Goal: Task Accomplishment & Management: Manage account settings

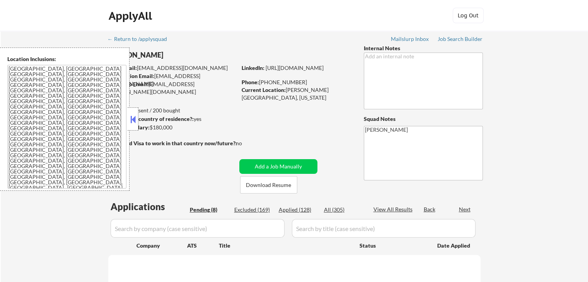
select select ""pending""
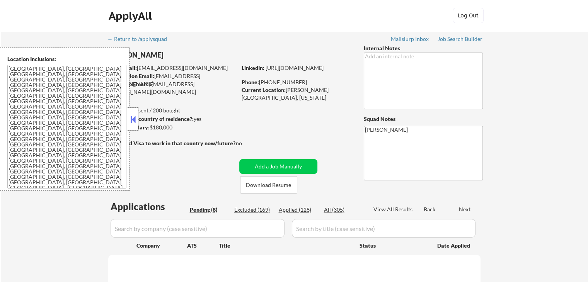
select select ""pending""
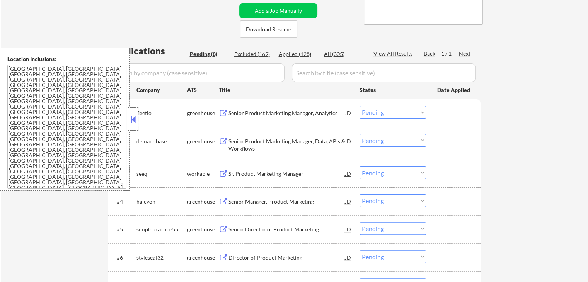
scroll to position [193, 0]
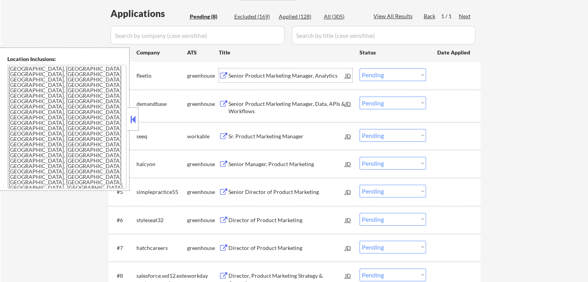
click at [235, 75] on div "Senior Product Marketing Manager, Analytics" at bounding box center [286, 76] width 117 height 8
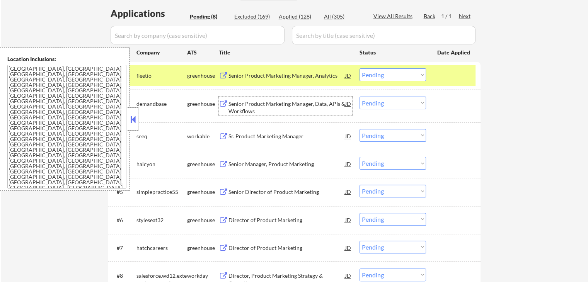
click at [235, 112] on div "Senior Product Marketing Manager, Data, APIs & Workflows" at bounding box center [286, 107] width 117 height 15
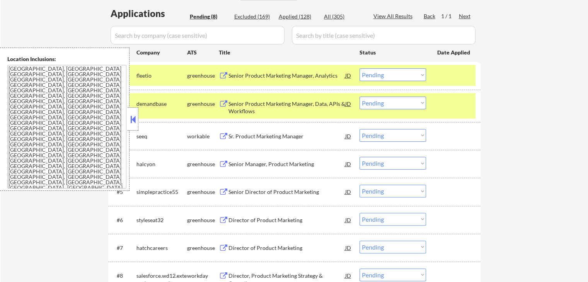
click at [227, 138] on button at bounding box center [224, 136] width 10 height 7
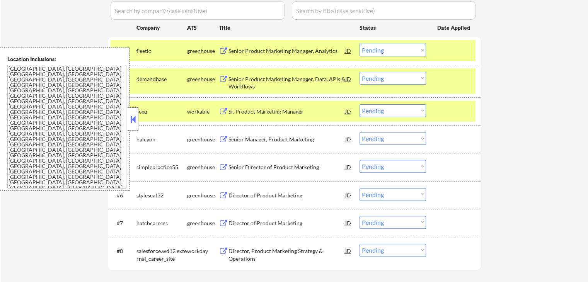
scroll to position [232, 0]
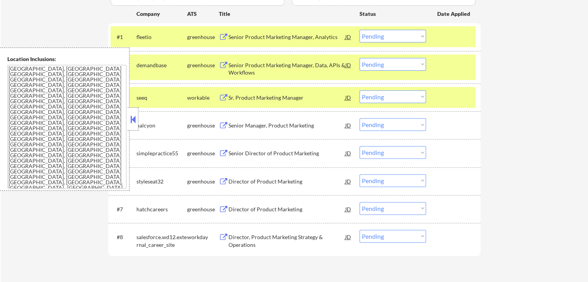
drag, startPoint x: 381, startPoint y: 95, endPoint x: 384, endPoint y: 99, distance: 5.5
click at [381, 95] on select "Choose an option... Pending Applied Excluded (Questions) Excluded (Expired) Exc…" at bounding box center [392, 96] width 66 height 13
click at [359, 90] on select "Choose an option... Pending Applied Excluded (Questions) Excluded (Expired) Exc…" at bounding box center [392, 96] width 66 height 13
select select ""pending""
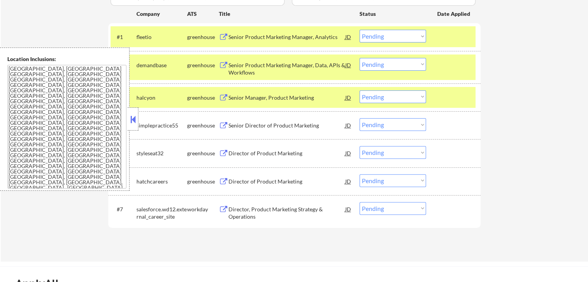
click at [375, 62] on select "Choose an option... Pending Applied Excluded (Questions) Excluded (Expired) Exc…" at bounding box center [392, 64] width 66 height 13
click at [359, 58] on select "Choose an option... Pending Applied Excluded (Questions) Excluded (Expired) Exc…" at bounding box center [392, 64] width 66 height 13
select select ""pending""
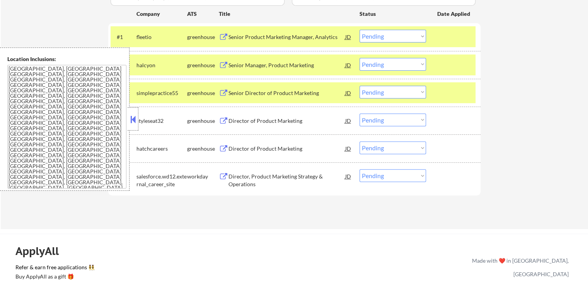
click at [386, 32] on select "Choose an option... Pending Applied Excluded (Questions) Excluded (Expired) Exc…" at bounding box center [392, 36] width 66 height 13
click at [398, 33] on select "Choose an option... Pending Applied Excluded (Questions) Excluded (Expired) Exc…" at bounding box center [392, 36] width 66 height 13
click at [359, 30] on select "Choose an option... Pending Applied Excluded (Questions) Excluded (Expired) Exc…" at bounding box center [392, 36] width 66 height 13
click at [259, 65] on div "Senior Manager, Product Marketing" at bounding box center [286, 65] width 117 height 8
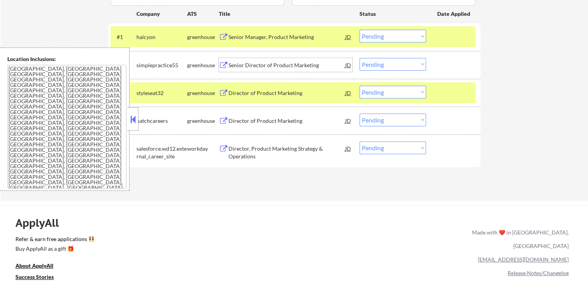
click at [377, 35] on select "Choose an option... Pending Applied Excluded (Questions) Excluded (Expired) Exc…" at bounding box center [392, 36] width 66 height 13
click at [359, 30] on select "Choose an option... Pending Applied Excluded (Questions) Excluded (Expired) Exc…" at bounding box center [392, 36] width 66 height 13
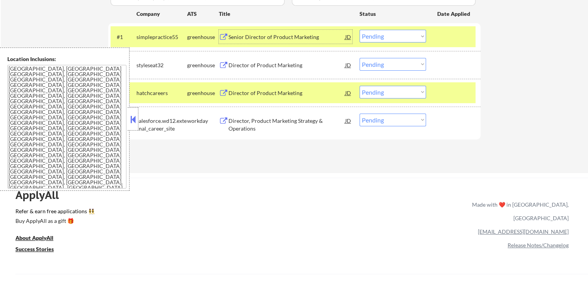
click at [259, 37] on div "Senior Director of Product Marketing" at bounding box center [286, 37] width 117 height 8
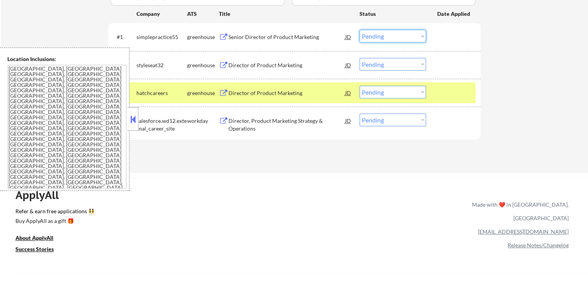
click at [396, 37] on select "Choose an option... Pending Applied Excluded (Questions) Excluded (Expired) Exc…" at bounding box center [392, 36] width 66 height 13
click at [359, 30] on select "Choose an option... Pending Applied Excluded (Questions) Excluded (Expired) Exc…" at bounding box center [392, 36] width 66 height 13
select select ""pending""
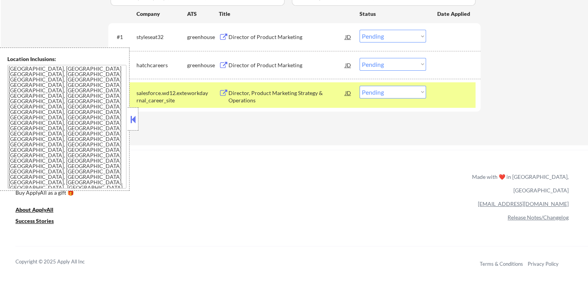
click at [253, 39] on div "Director of Product Marketing" at bounding box center [286, 37] width 117 height 8
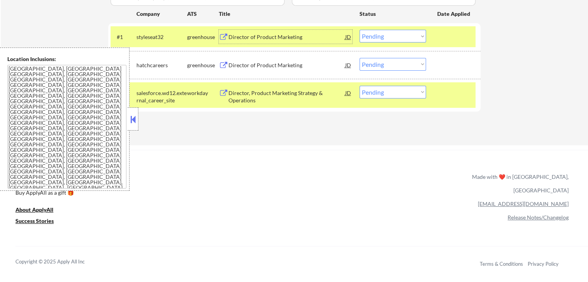
click at [278, 62] on div "Director of Product Marketing" at bounding box center [286, 65] width 117 height 8
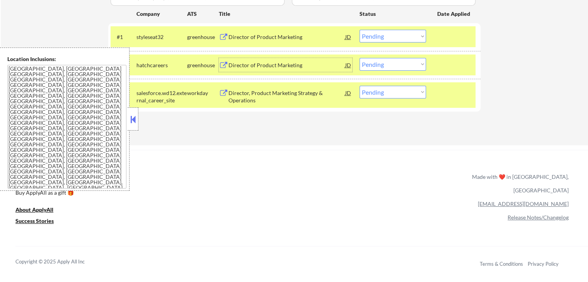
click at [260, 96] on div "Director, Product Marketing Strategy & Operations" at bounding box center [286, 96] width 117 height 15
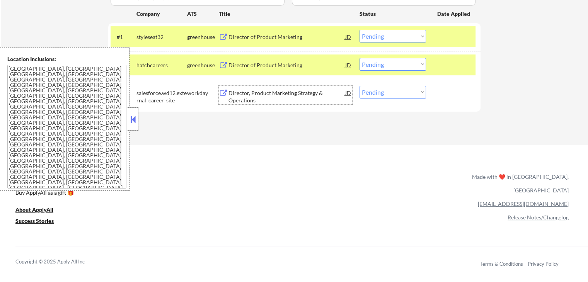
click at [380, 65] on select "Choose an option... Pending Applied Excluded (Questions) Excluded (Expired) Exc…" at bounding box center [392, 64] width 66 height 13
click at [359, 58] on select "Choose an option... Pending Applied Excluded (Questions) Excluded (Expired) Exc…" at bounding box center [392, 64] width 66 height 13
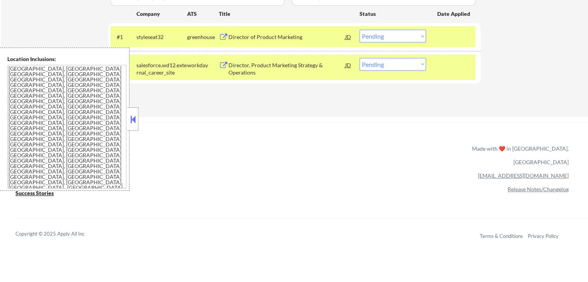
click at [377, 65] on select "Choose an option... Pending Applied Excluded (Questions) Excluded (Expired) Exc…" at bounding box center [392, 64] width 66 height 13
select select ""applied""
click at [359, 58] on select "Choose an option... Pending Applied Excluded (Questions) Excluded (Expired) Exc…" at bounding box center [392, 64] width 66 height 13
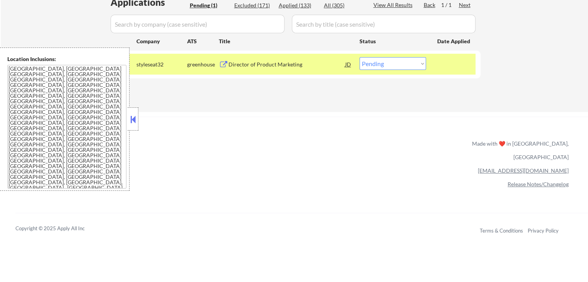
scroll to position [193, 0]
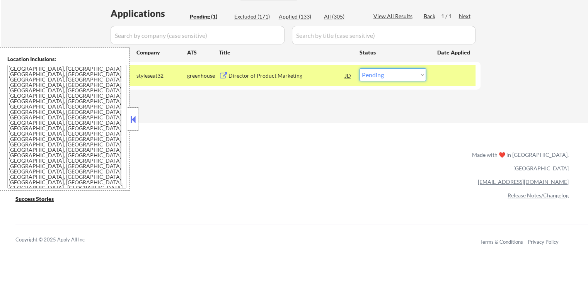
click at [393, 76] on select "Choose an option... Pending Applied Excluded (Questions) Excluded (Expired) Exc…" at bounding box center [392, 74] width 66 height 13
select select ""applied""
click at [359, 68] on select "Choose an option... Pending Applied Excluded (Questions) Excluded (Expired) Exc…" at bounding box center [392, 74] width 66 height 13
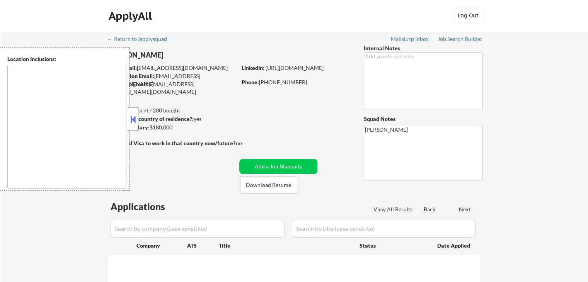
select select ""pending""
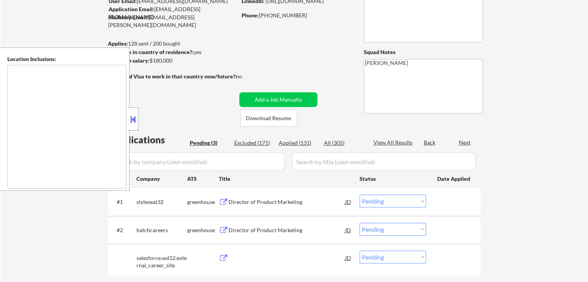
scroll to position [77, 0]
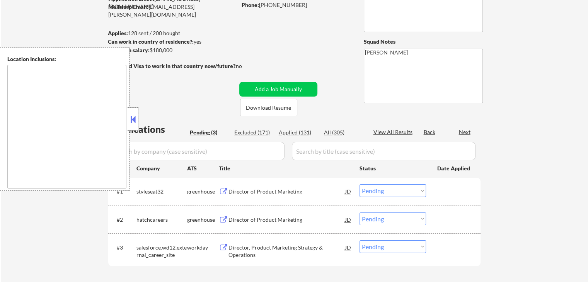
type textarea "[GEOGRAPHIC_DATA], [GEOGRAPHIC_DATA] [GEOGRAPHIC_DATA], [GEOGRAPHIC_DATA] [GEOG…"
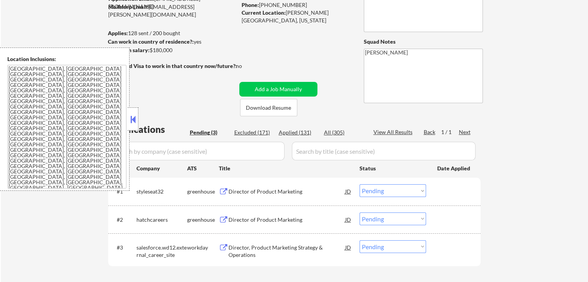
click at [302, 135] on div "Applied (131)" at bounding box center [298, 133] width 39 height 8
select select ""applied""
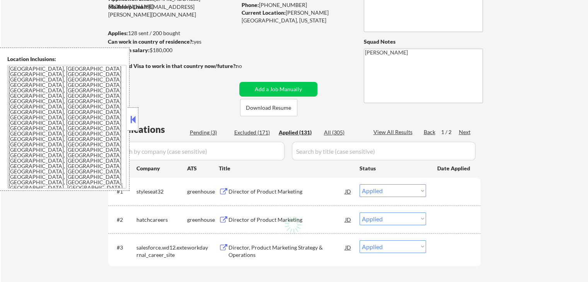
select select ""applied""
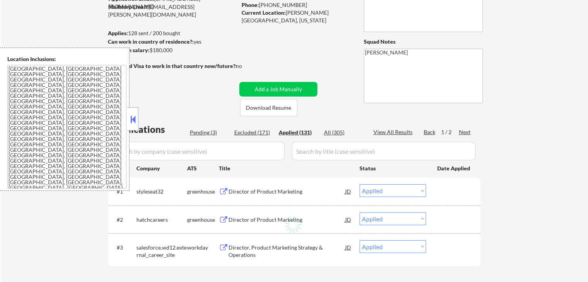
select select ""applied""
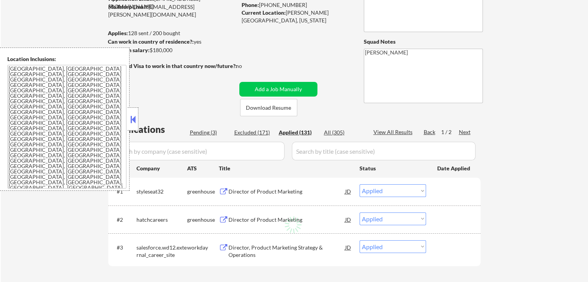
select select ""applied""
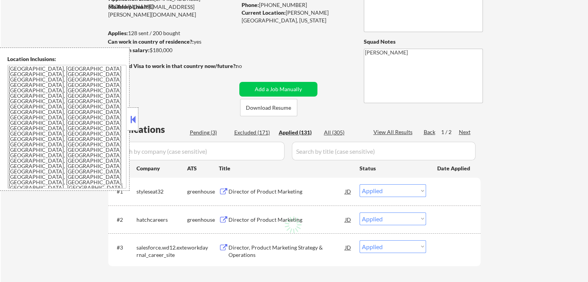
select select ""applied""
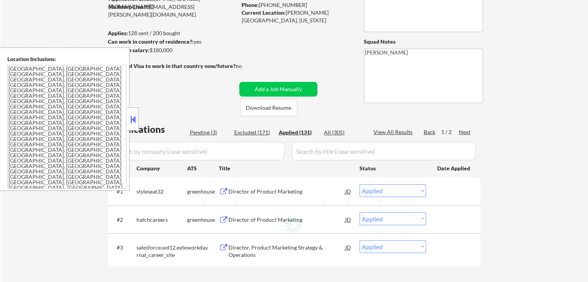
select select ""applied""
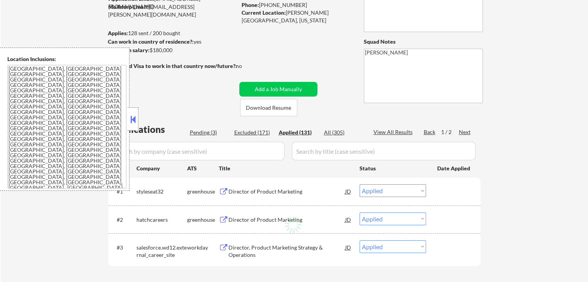
select select ""applied""
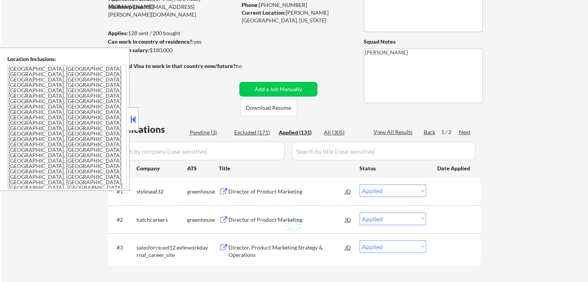
select select ""applied""
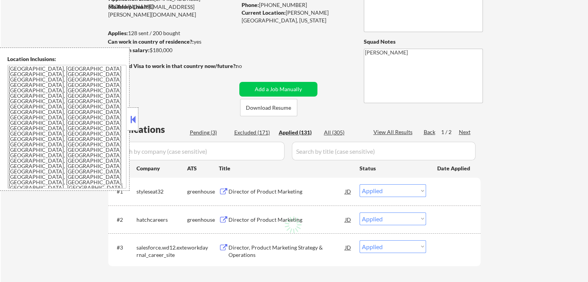
select select ""applied""
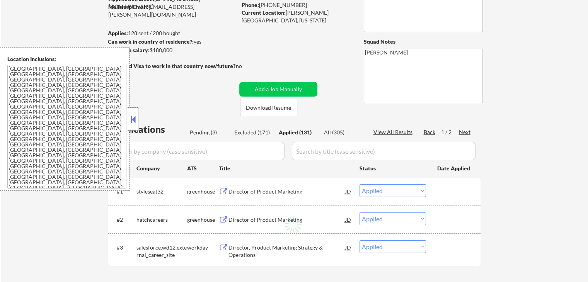
select select ""applied""
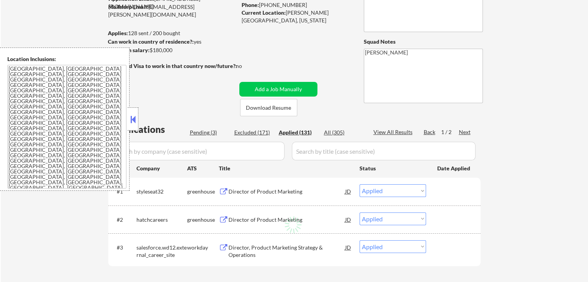
select select ""applied""
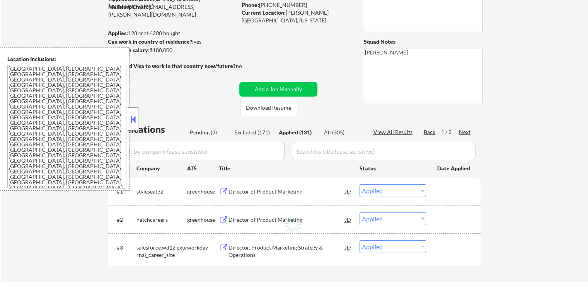
select select ""applied""
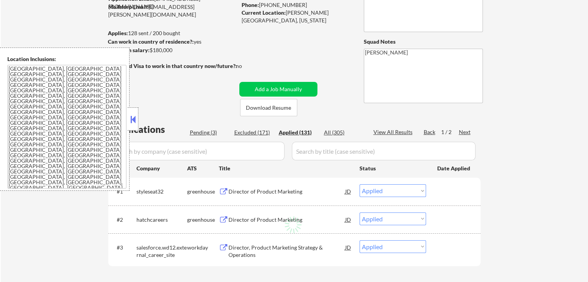
select select ""applied""
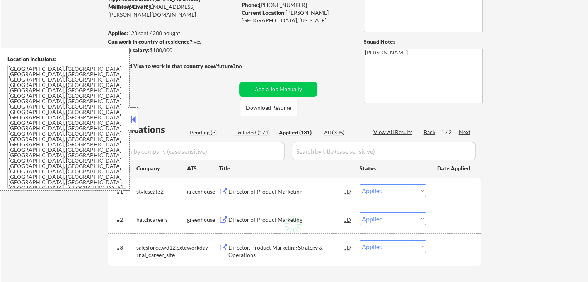
select select ""applied""
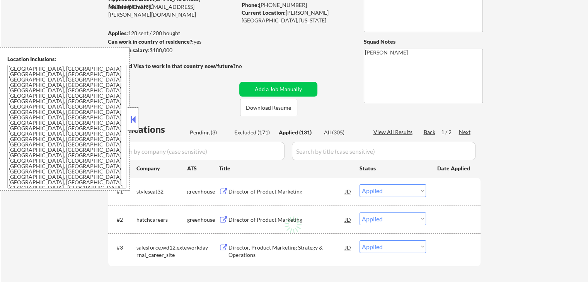
select select ""applied""
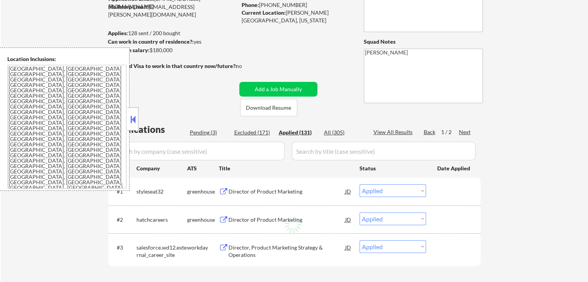
select select ""applied""
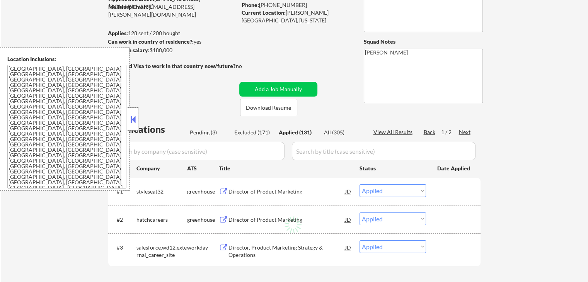
select select ""applied""
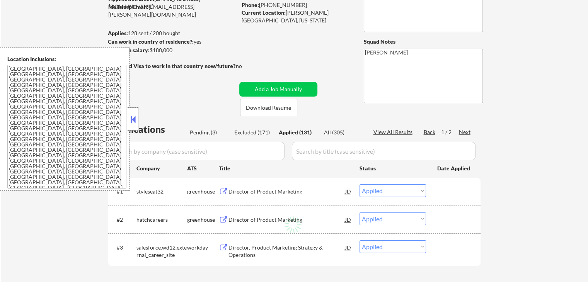
select select ""applied""
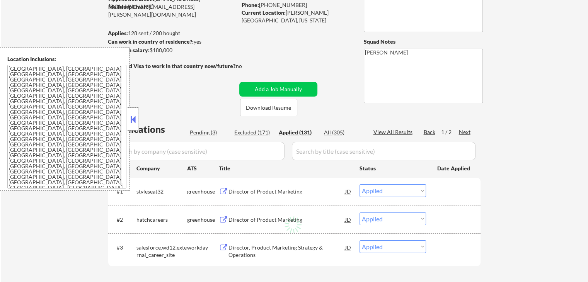
select select ""applied""
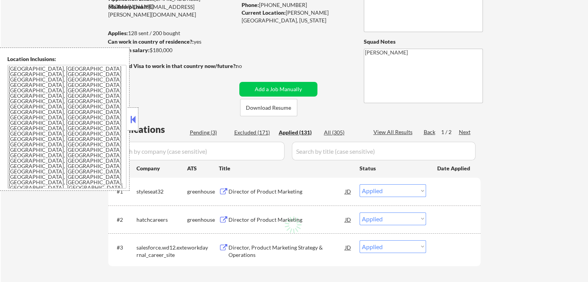
select select ""applied""
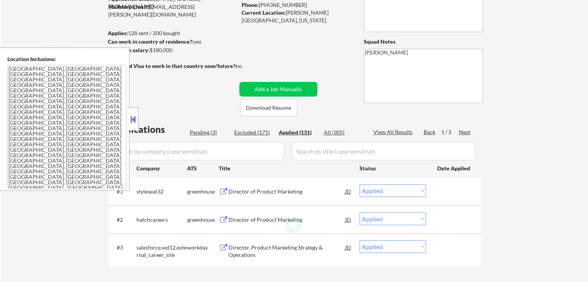
select select ""applied""
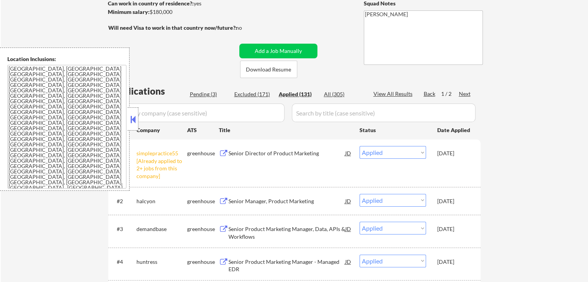
scroll to position [155, 0]
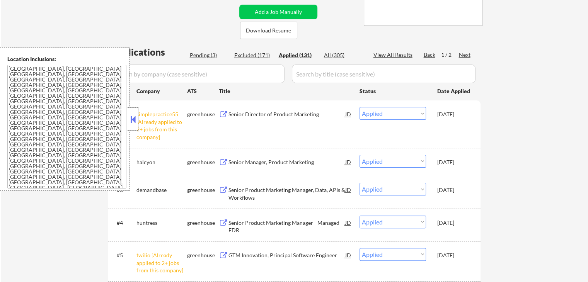
click at [290, 119] on div "Senior Director of Product Marketing" at bounding box center [286, 114] width 117 height 14
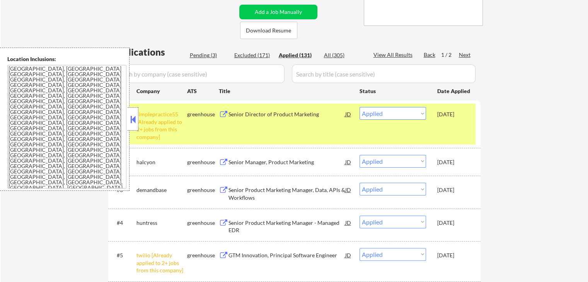
click at [294, 162] on div "Senior Manager, Product Marketing" at bounding box center [286, 162] width 117 height 8
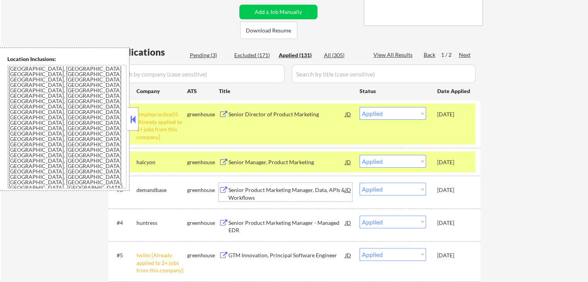
click at [302, 193] on div "Senior Product Marketing Manager, Data, APIs & Workflows" at bounding box center [286, 193] width 117 height 15
